Goal: Task Accomplishment & Management: Use online tool/utility

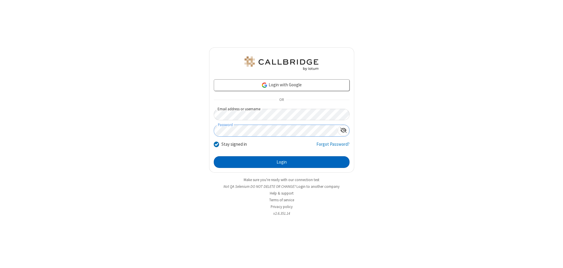
click at [281, 162] on button "Login" at bounding box center [282, 162] width 136 height 12
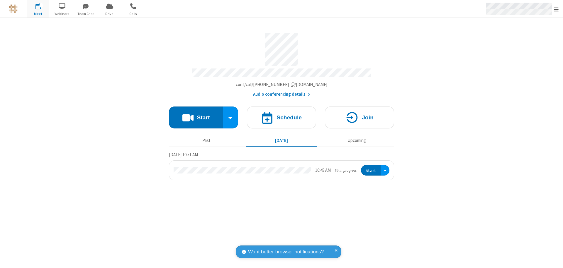
click at [556, 9] on span "Open menu" at bounding box center [556, 9] width 5 height 6
click at [38, 9] on span "button" at bounding box center [38, 6] width 22 height 10
click at [281, 115] on h4 "Schedule" at bounding box center [288, 118] width 25 height 6
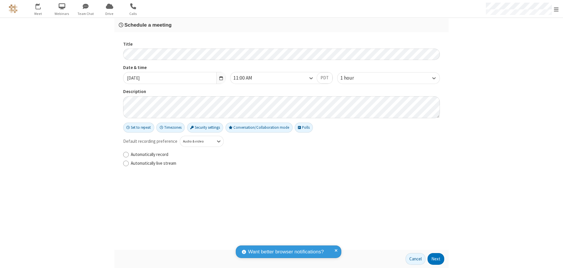
click at [281, 25] on h3 "Schedule a meeting" at bounding box center [281, 25] width 325 height 6
